Goal: Navigation & Orientation: Find specific page/section

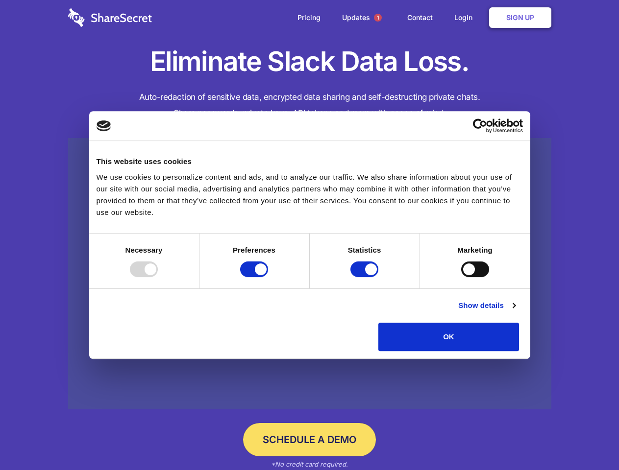
click at [158, 277] on div at bounding box center [144, 270] width 28 height 16
click at [268, 277] on input "Preferences" at bounding box center [254, 270] width 28 height 16
checkbox input "false"
click at [366, 277] on input "Statistics" at bounding box center [364, 270] width 28 height 16
checkbox input "false"
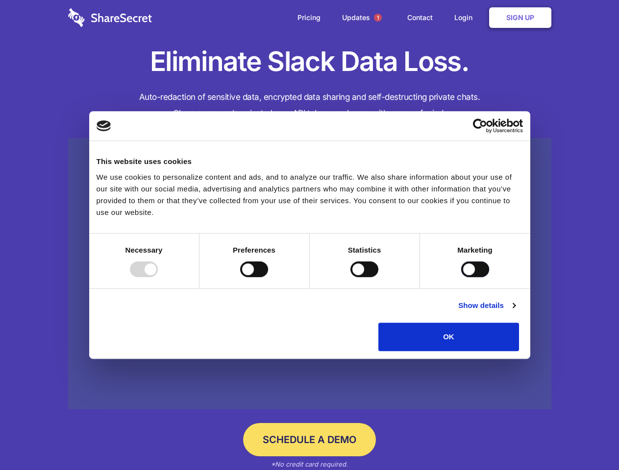
click at [461, 277] on input "Marketing" at bounding box center [475, 270] width 28 height 16
checkbox input "true"
click at [515, 312] on link "Show details" at bounding box center [486, 306] width 57 height 12
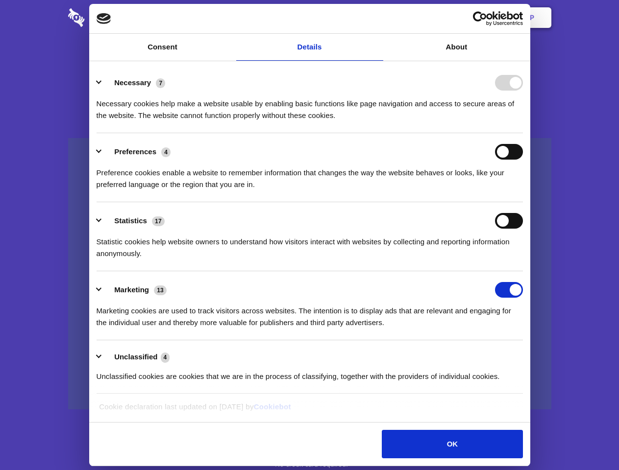
click at [523, 133] on li "Necessary 7 Necessary cookies help make a website usable by enabling basic func…" at bounding box center [310, 98] width 426 height 69
click at [377, 18] on span "1" at bounding box center [378, 18] width 8 height 8
